Goal: Information Seeking & Learning: Learn about a topic

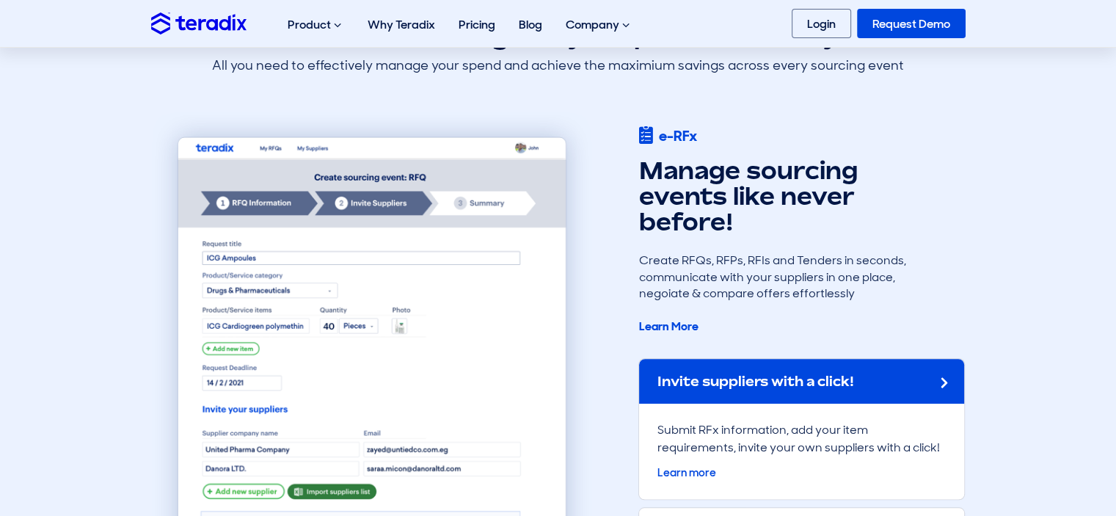
scroll to position [1248, 0]
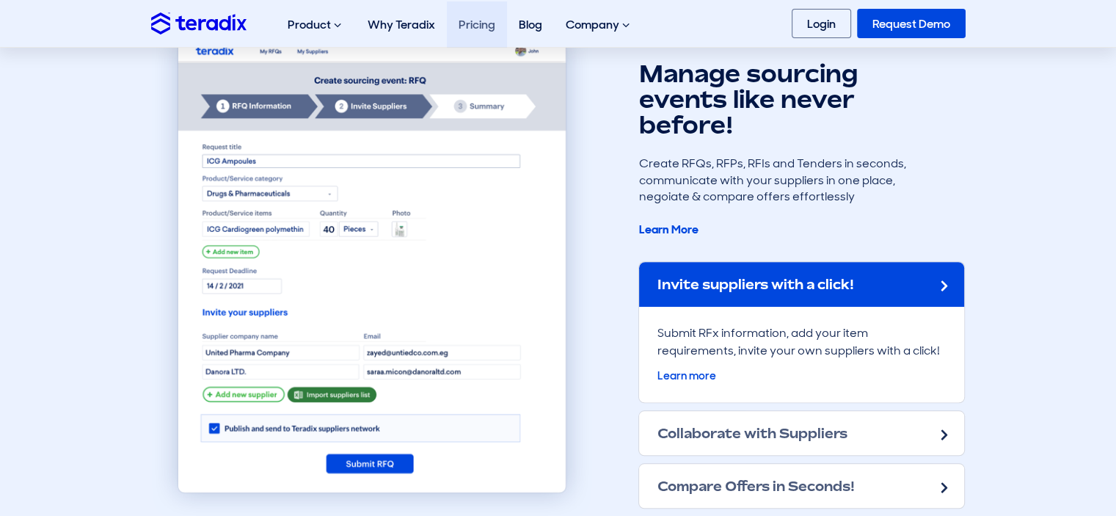
click at [472, 29] on link "Pricing" at bounding box center [477, 24] width 60 height 46
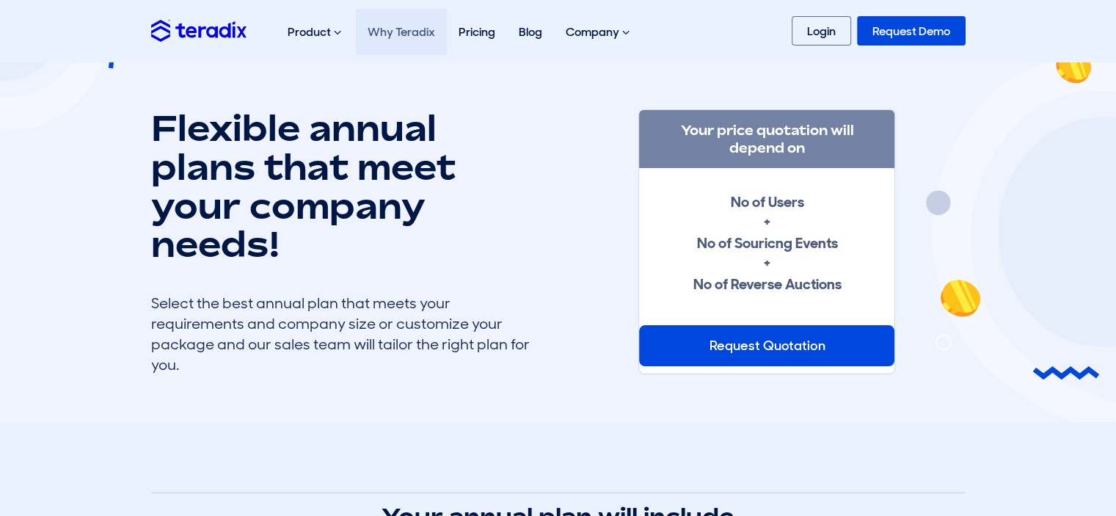
click at [429, 37] on link "Why Teradix" at bounding box center [401, 32] width 91 height 46
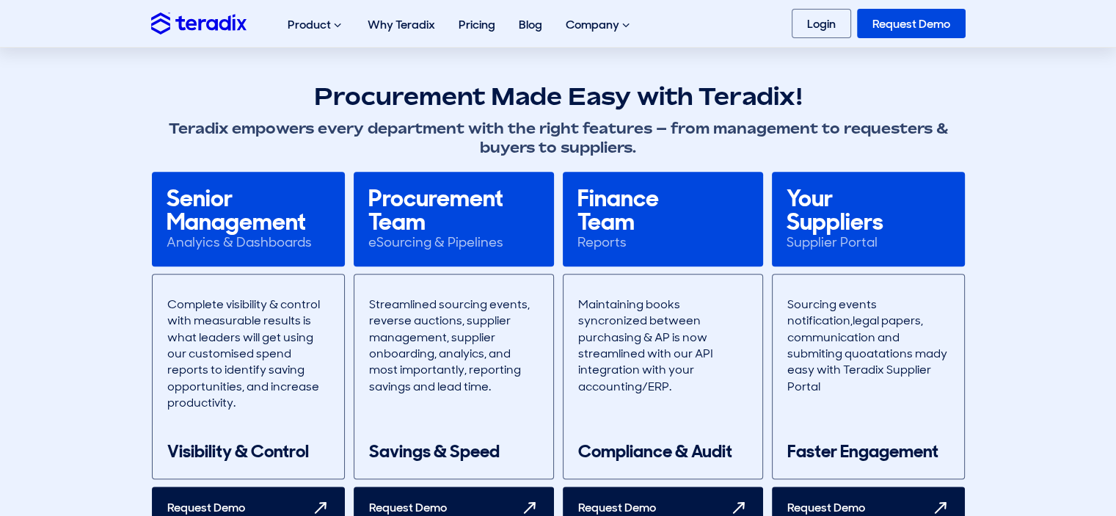
scroll to position [954, 0]
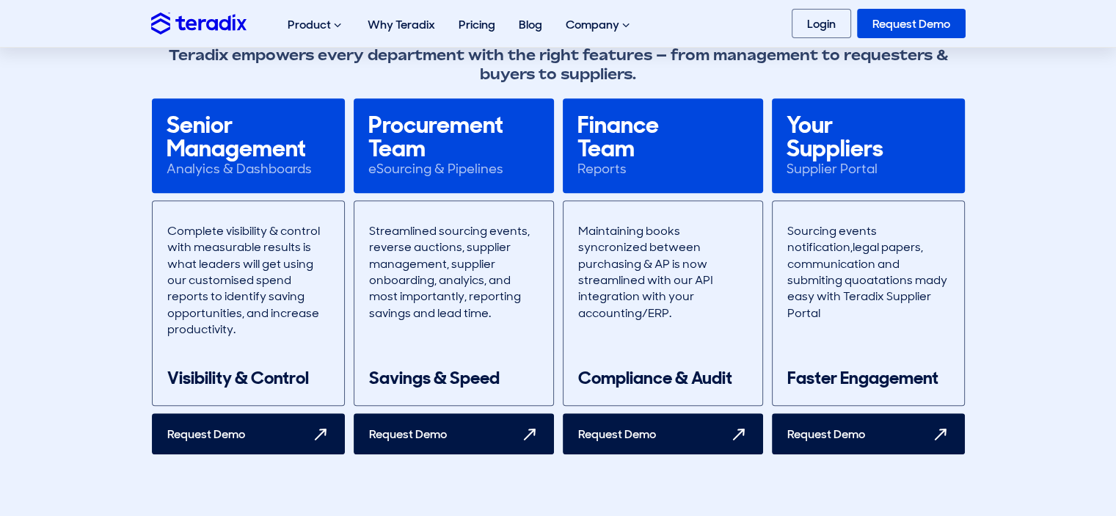
click at [178, 128] on div "Senior Management" at bounding box center [249, 136] width 164 height 47
drag, startPoint x: 178, startPoint y: 128, endPoint x: 303, endPoint y: 172, distance: 132.5
click at [300, 170] on div "Senior Management Analyics & Dashboards" at bounding box center [248, 145] width 193 height 95
drag, startPoint x: 594, startPoint y: 126, endPoint x: 591, endPoint y: 179, distance: 52.9
click at [591, 179] on div "Finance Team Reports" at bounding box center [663, 145] width 200 height 95
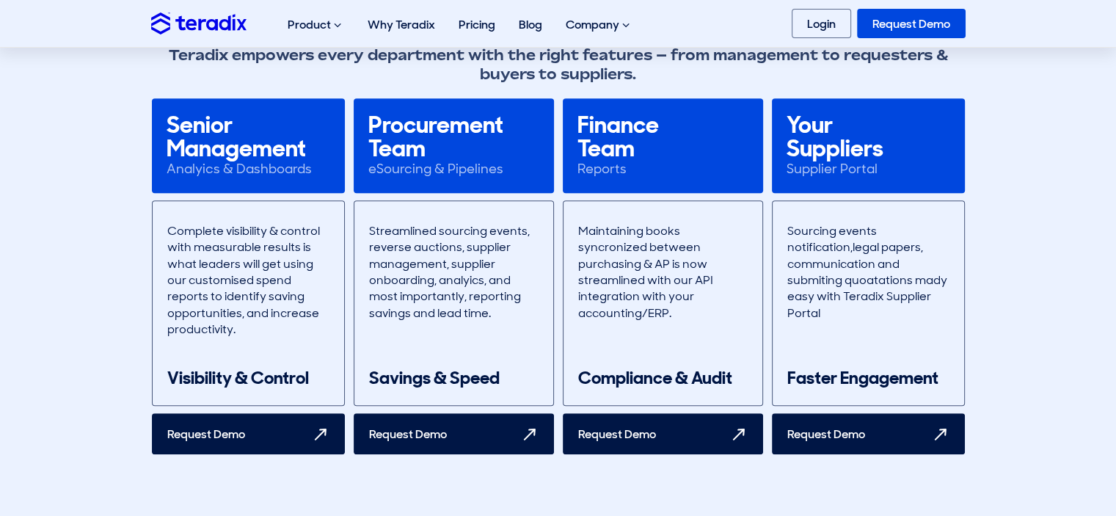
click at [656, 170] on div "Reports" at bounding box center [663, 169] width 171 height 18
click at [804, 125] on div "Your Suppliers" at bounding box center [869, 136] width 164 height 47
drag, startPoint x: 804, startPoint y: 125, endPoint x: 894, endPoint y: 181, distance: 106.1
click at [894, 181] on div "Your Suppliers Supplier Portal" at bounding box center [868, 145] width 193 height 95
click at [870, 187] on div "Your Suppliers Supplier Portal" at bounding box center [868, 145] width 193 height 95
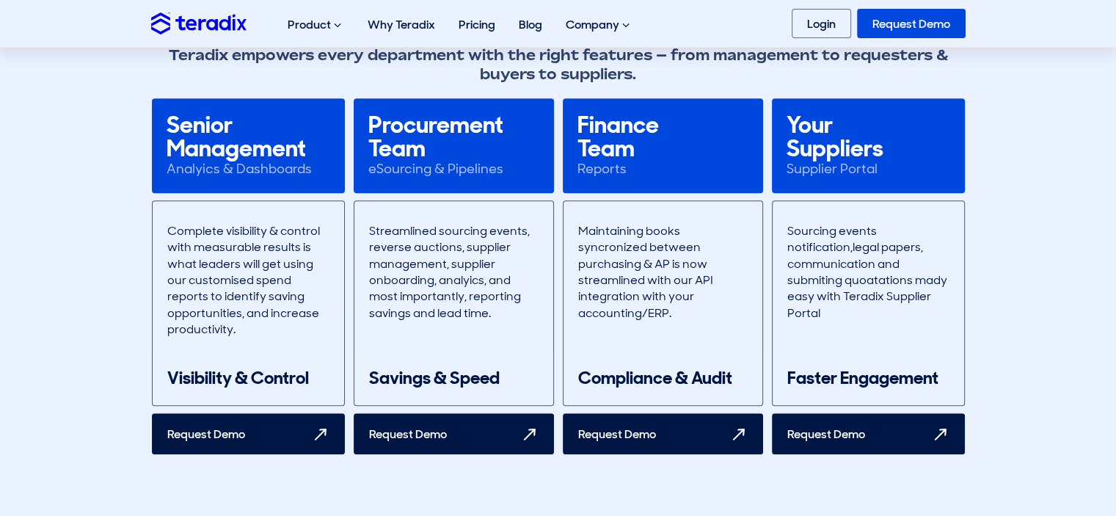
click at [670, 170] on div "Reports" at bounding box center [663, 169] width 171 height 18
drag, startPoint x: 640, startPoint y: 170, endPoint x: 569, endPoint y: 114, distance: 89.9
click at [569, 114] on div "Finance Team Reports" at bounding box center [663, 145] width 200 height 95
click at [501, 141] on div "Procurement Team" at bounding box center [453, 136] width 171 height 47
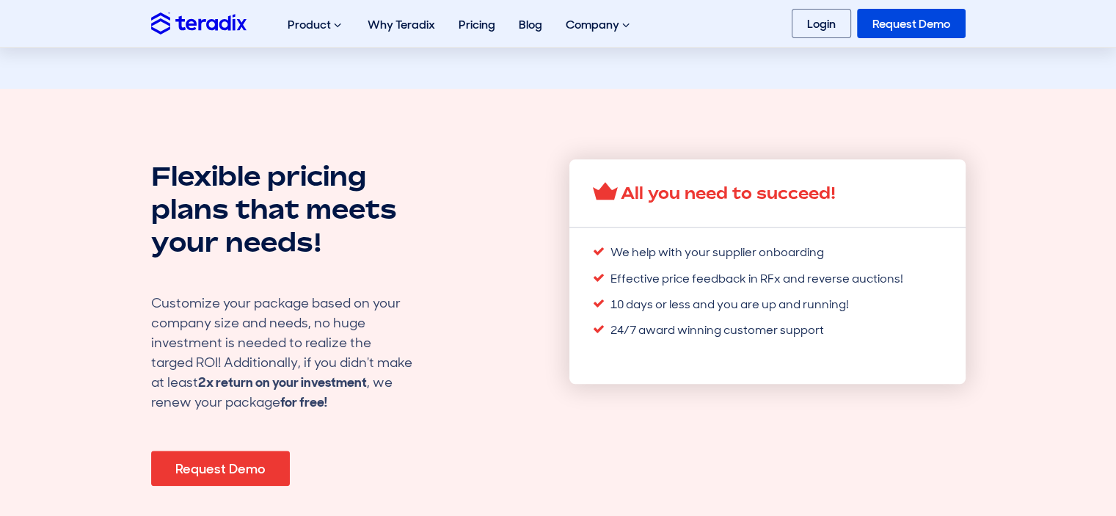
scroll to position [1394, 0]
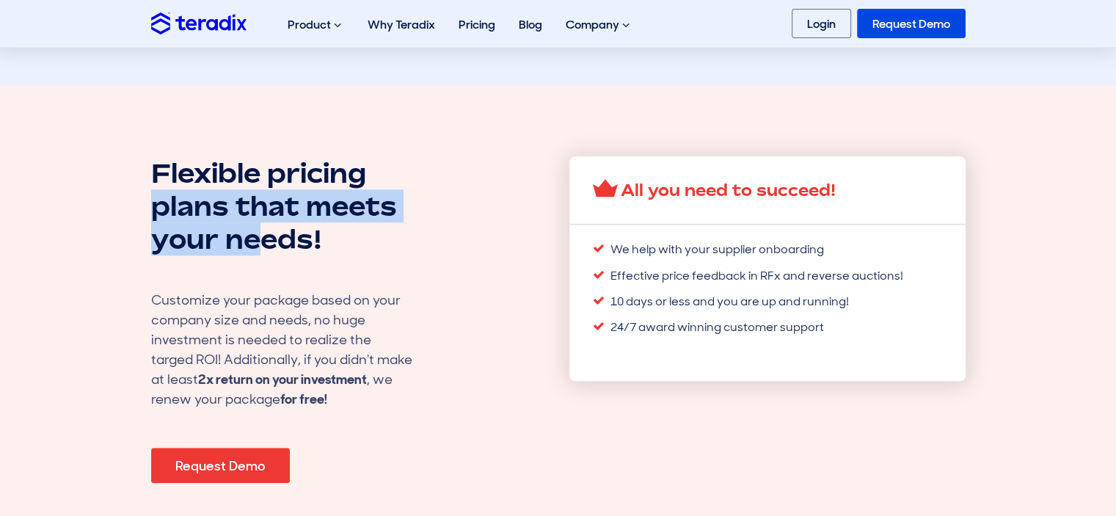
drag, startPoint x: 352, startPoint y: 166, endPoint x: 238, endPoint y: 246, distance: 139.7
click at [250, 251] on h2 "Flexible pricing plans that meets your needs!" at bounding box center [298, 205] width 294 height 99
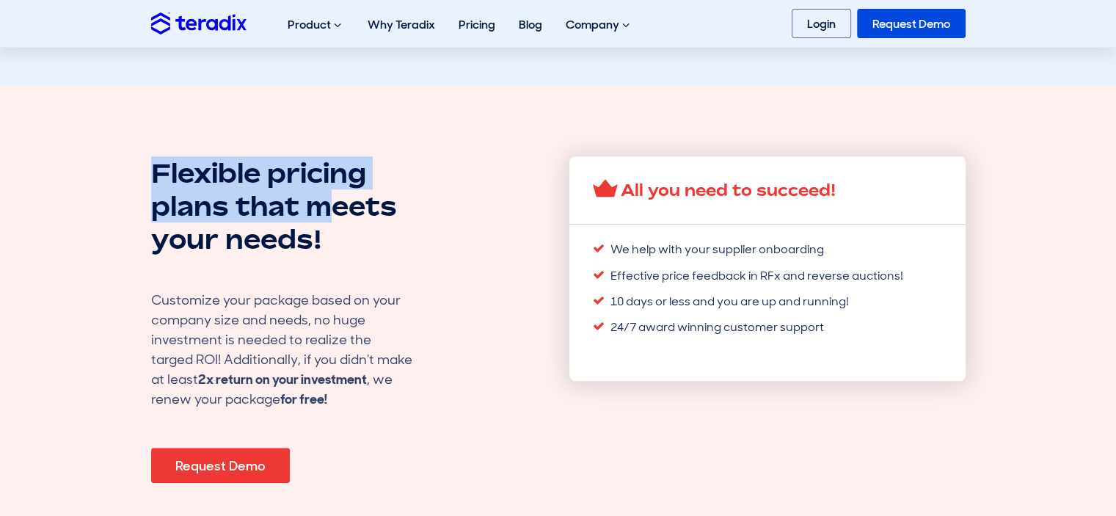
drag, startPoint x: 159, startPoint y: 184, endPoint x: 333, endPoint y: 221, distance: 178.5
click at [333, 221] on h2 "Flexible pricing plans that meets your needs!" at bounding box center [298, 205] width 294 height 99
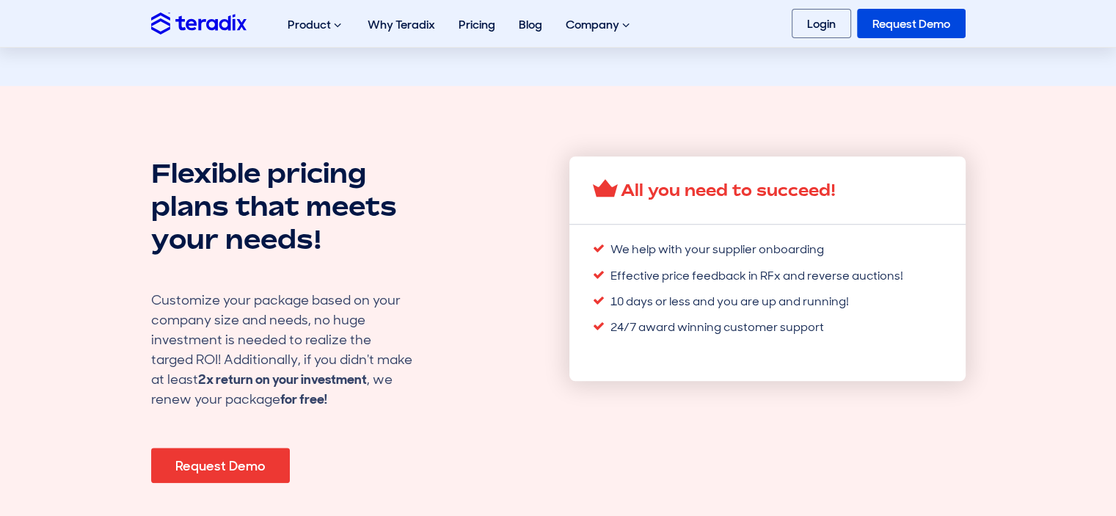
click at [338, 245] on h2 "Flexible pricing plans that meets your needs!" at bounding box center [298, 205] width 294 height 99
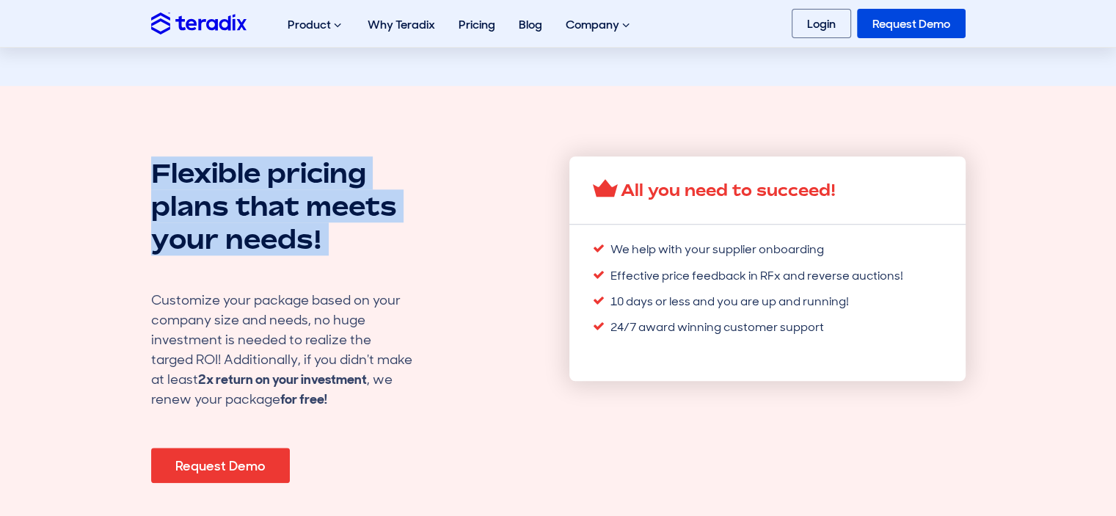
drag, startPoint x: 338, startPoint y: 245, endPoint x: 159, endPoint y: 171, distance: 193.1
click at [161, 150] on section "Flexible pricing plans that meets your needs! Customize your package based on y…" at bounding box center [558, 321] width 1116 height 470
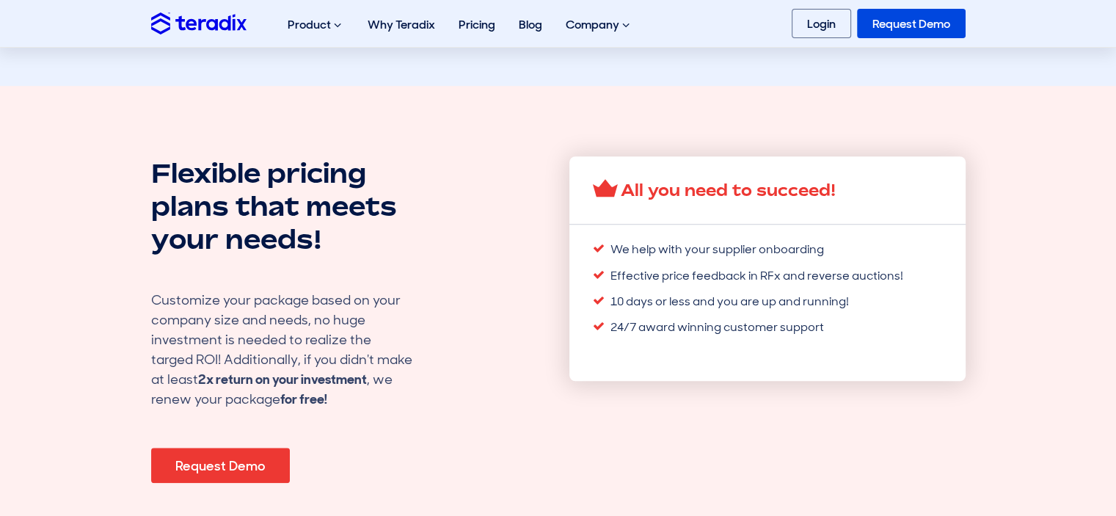
click at [194, 290] on div "Flexible pricing plans that meets your needs! Customize your package based on y…" at bounding box center [349, 320] width 396 height 329
click at [178, 309] on div "Customize your package based on your company size and needs, no huge investment…" at bounding box center [283, 350] width 264 height 119
click at [185, 298] on div "Customize your package based on your company size and needs, no huge investment…" at bounding box center [283, 350] width 264 height 119
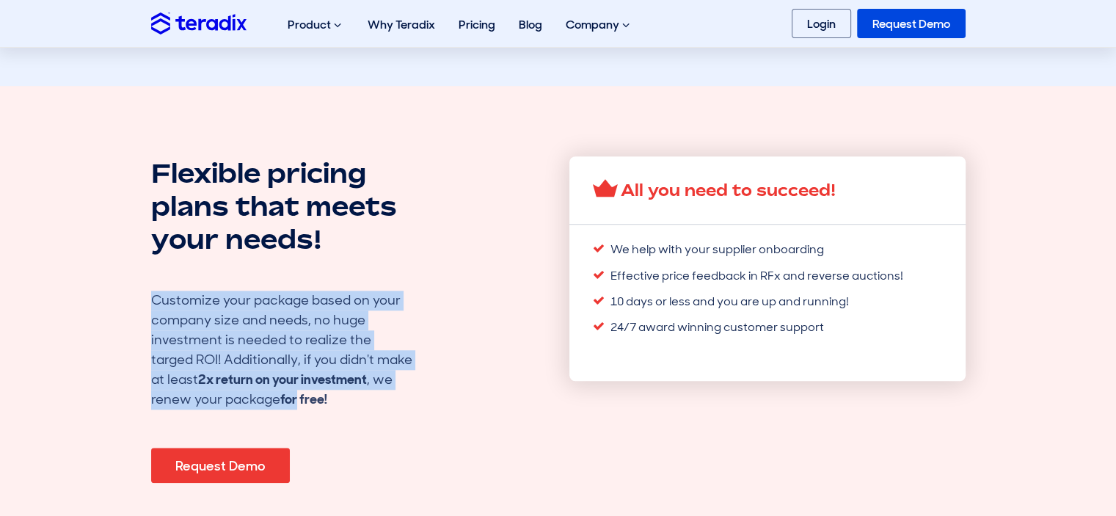
drag, startPoint x: 185, startPoint y: 298, endPoint x: 320, endPoint y: 398, distance: 168.3
click at [301, 398] on div "Customize your package based on your company size and needs, no huge investment…" at bounding box center [283, 350] width 264 height 119
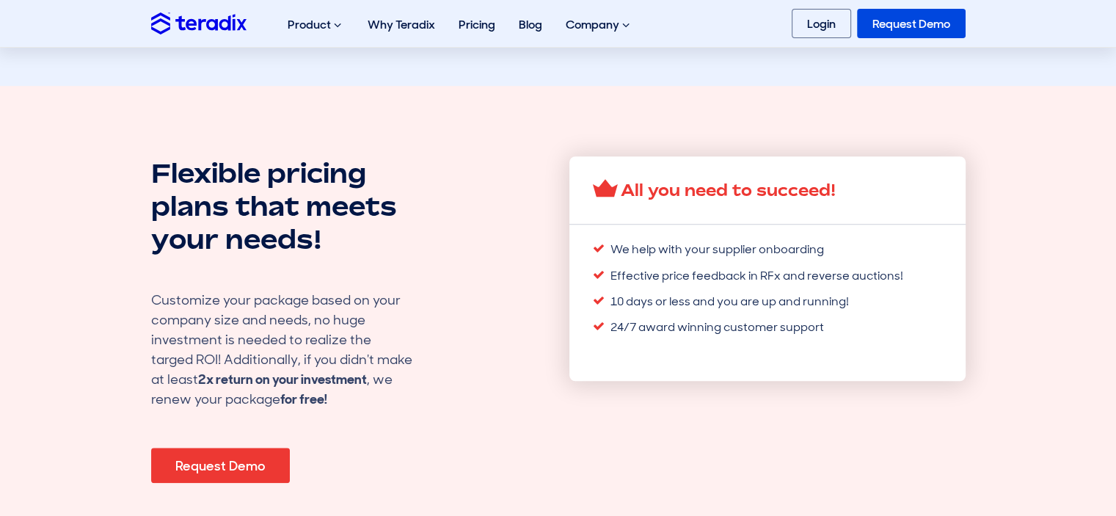
click at [361, 400] on div "Customize your package based on your company size and needs, no huge investment…" at bounding box center [283, 350] width 264 height 119
click at [210, 25] on img at bounding box center [198, 22] width 95 height 21
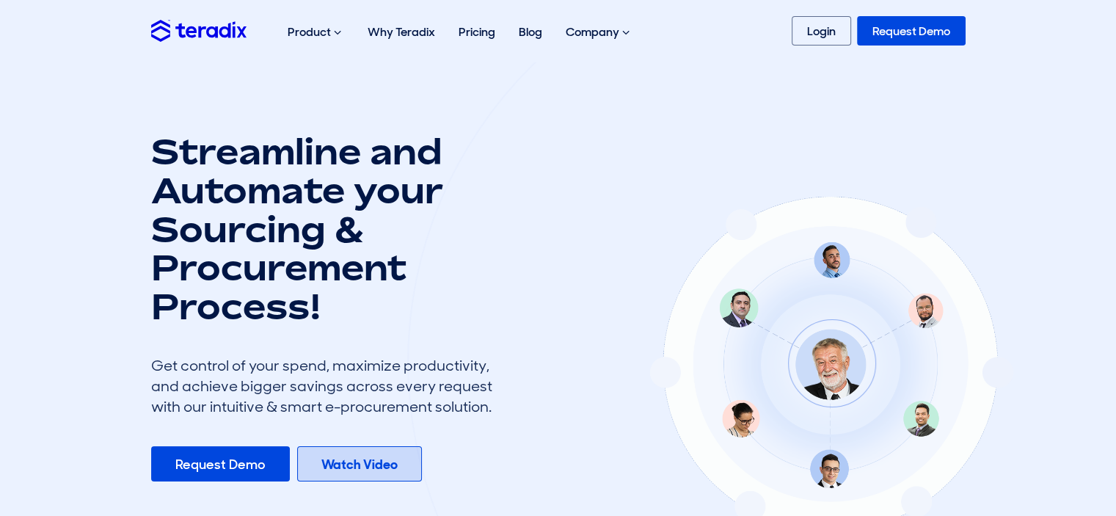
click at [371, 462] on b "Watch Video" at bounding box center [359, 465] width 76 height 18
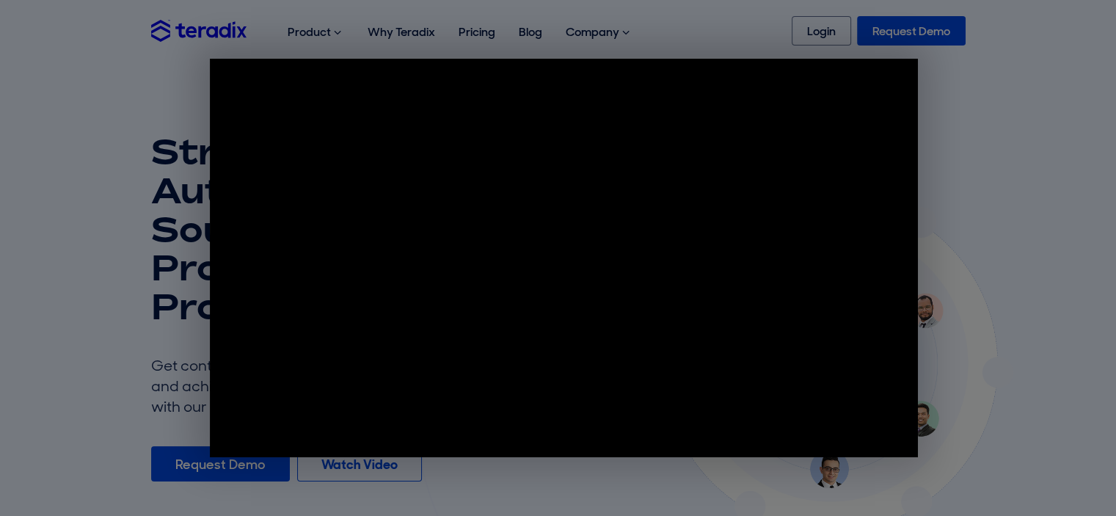
drag, startPoint x: 1016, startPoint y: 134, endPoint x: 994, endPoint y: 219, distance: 88.1
